Goal: Navigation & Orientation: Find specific page/section

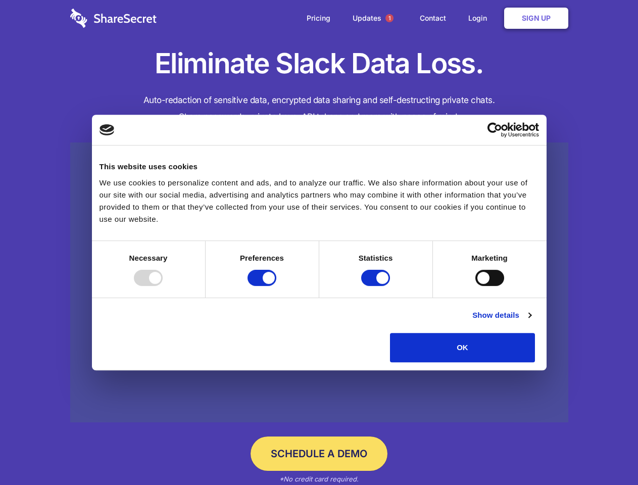
click at [163, 286] on div at bounding box center [148, 278] width 29 height 16
click at [276, 286] on input "Preferences" at bounding box center [261, 278] width 29 height 16
checkbox input "false"
click at [377, 286] on input "Statistics" at bounding box center [375, 278] width 29 height 16
checkbox input "false"
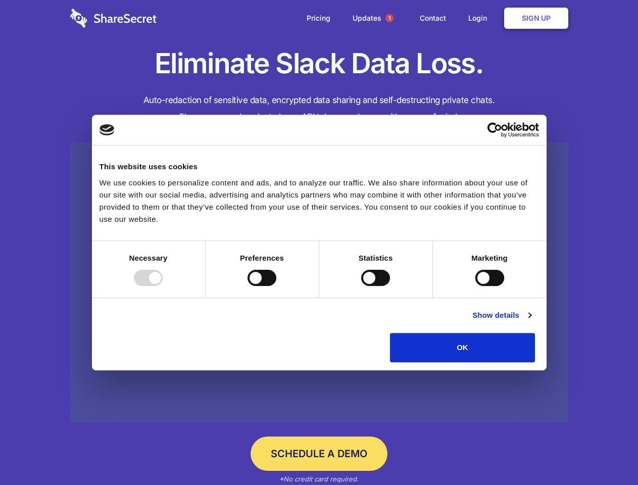
click at [475, 286] on input "Marketing" at bounding box center [489, 278] width 29 height 16
checkbox input "true"
click at [531, 321] on link "Show details" at bounding box center [501, 315] width 59 height 12
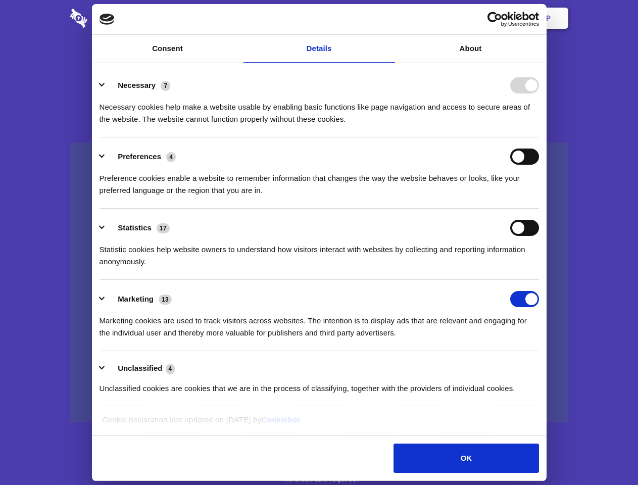
click at [539, 137] on li "Necessary 7 Necessary cookies help make a website usable by enabling basic func…" at bounding box center [318, 101] width 439 height 71
click at [389, 18] on span "1" at bounding box center [389, 18] width 8 height 8
